Goal: Information Seeking & Learning: Compare options

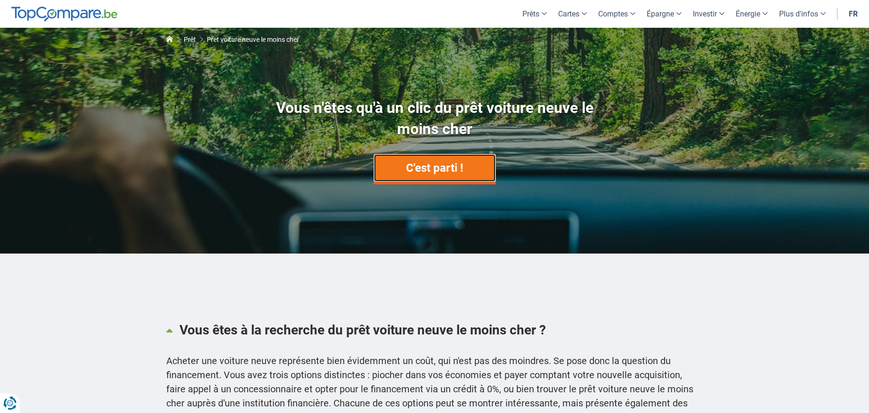
click at [441, 173] on link "C'est parti !" at bounding box center [434, 168] width 122 height 28
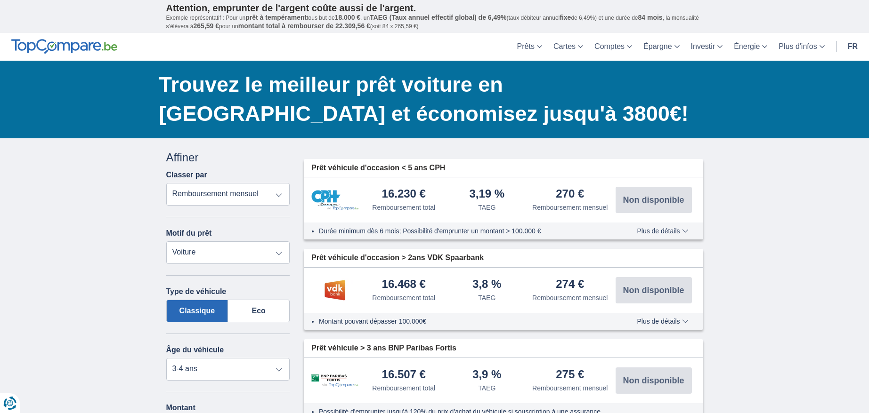
click at [277, 193] on select "Remboursement total TAEG Remboursement mensuel" at bounding box center [228, 194] width 124 height 23
click at [278, 253] on select "Prêt personnel Voiture Moto / vélo Caravane / mobilhome Travaux Energie Rachat …" at bounding box center [228, 253] width 124 height 23
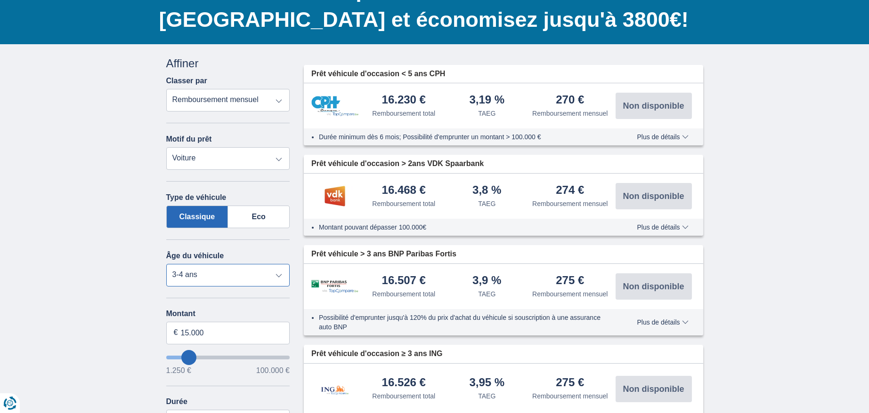
click at [277, 275] on select "Neuf 0-1 ans 1-2 ans 2-3 ans 3-4 ans 4-5 ans 5+ ans" at bounding box center [228, 275] width 124 height 23
select select "new"
click at [166, 264] on select "Neuf 0-1 ans 1-2 ans 2-3 ans 3-4 ans 4-5 ans 5+ ans" at bounding box center [228, 275] width 124 height 23
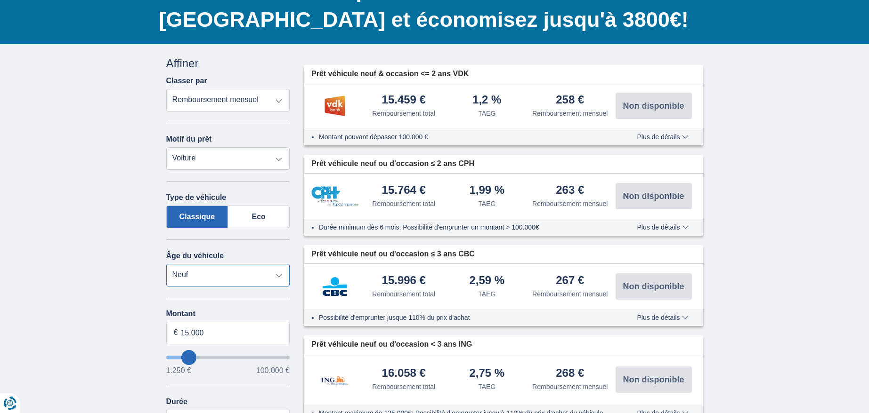
scroll to position [0, 0]
